Goal: Check status: Check status

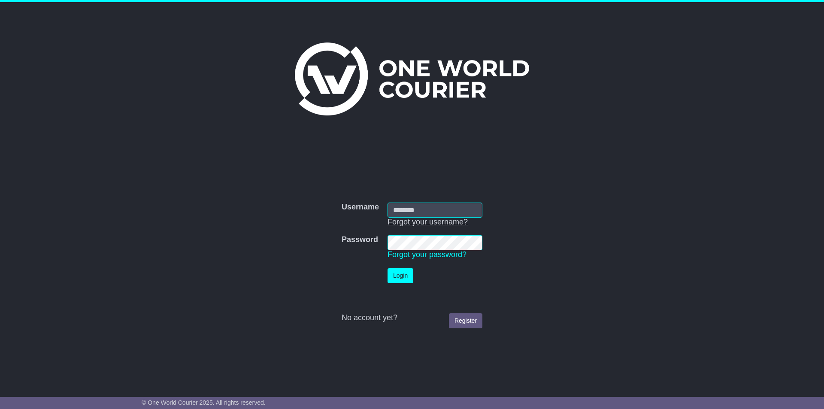
type input "**********"
click at [387, 268] on button "Login" at bounding box center [400, 275] width 26 height 15
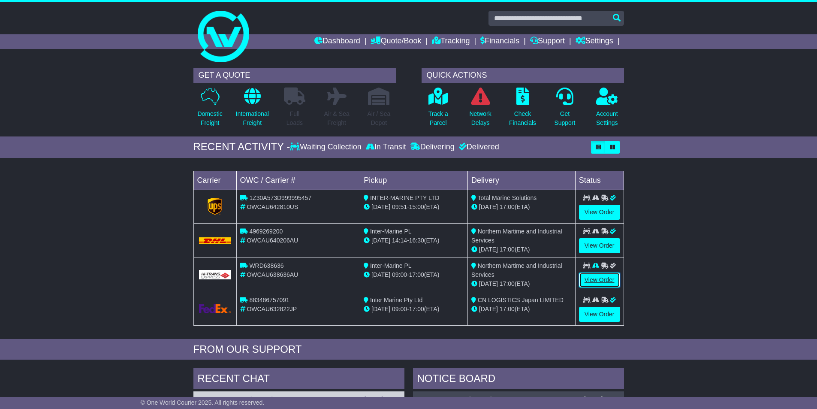
click at [589, 281] on link "View Order" at bounding box center [599, 279] width 41 height 15
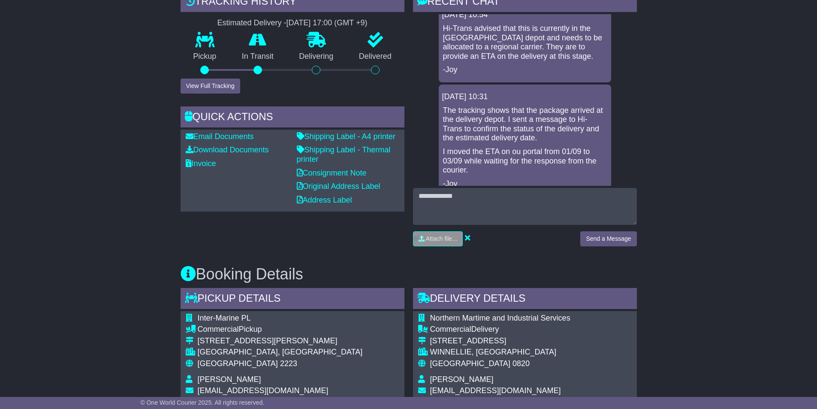
scroll to position [2279, 0]
